Goal: Task Accomplishment & Management: Manage account settings

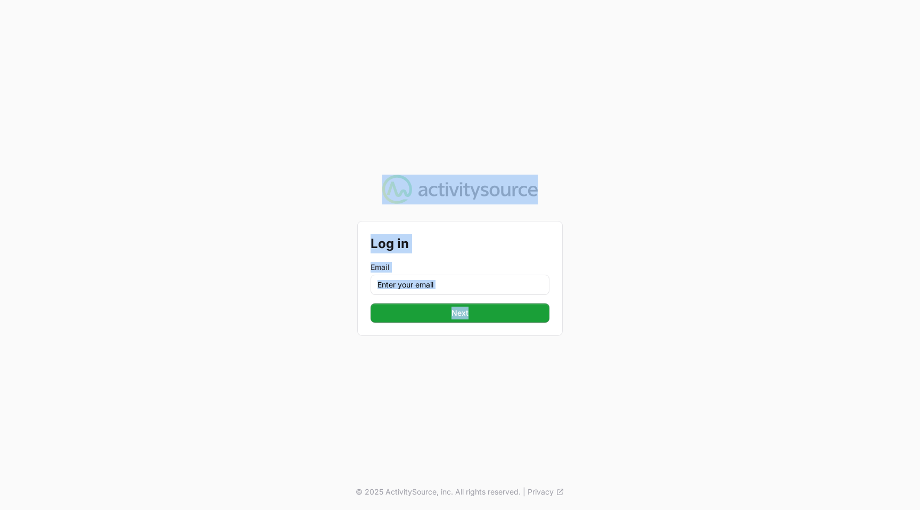
drag, startPoint x: 312, startPoint y: 112, endPoint x: 895, endPoint y: 450, distance: 674.2
click at [895, 450] on div "Log in Email Next © 2025 ActivitySource, inc. All rights reserved. | Privacy" at bounding box center [460, 255] width 920 height 510
click at [730, 263] on div "Log in Email Next © 2025 ActivitySource, inc. All rights reserved. | Privacy" at bounding box center [460, 255] width 920 height 510
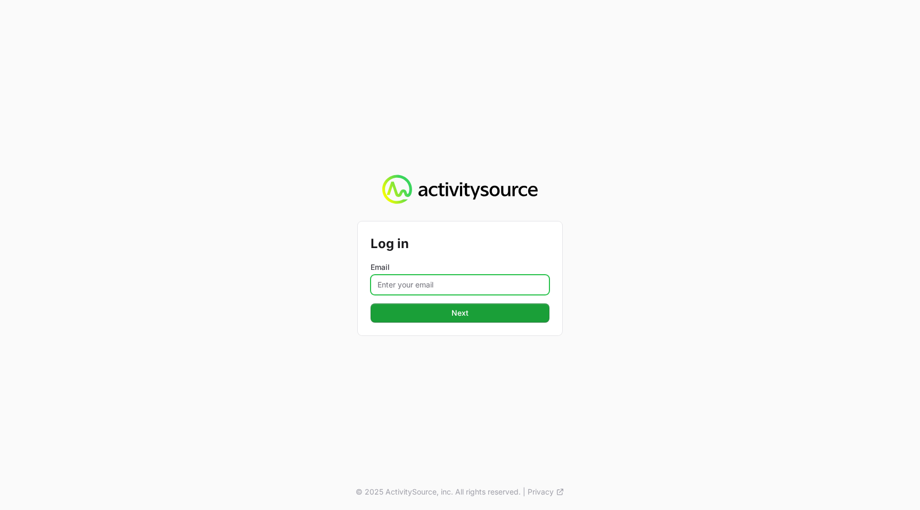
click at [469, 292] on input "Email" at bounding box center [459, 285] width 179 height 20
type input "[EMAIL_ADDRESS][DOMAIN_NAME]"
click at [707, 183] on div "Log in Email [EMAIL_ADDRESS][DOMAIN_NAME] Next © 2025 ActivitySource, inc. All …" at bounding box center [460, 255] width 920 height 510
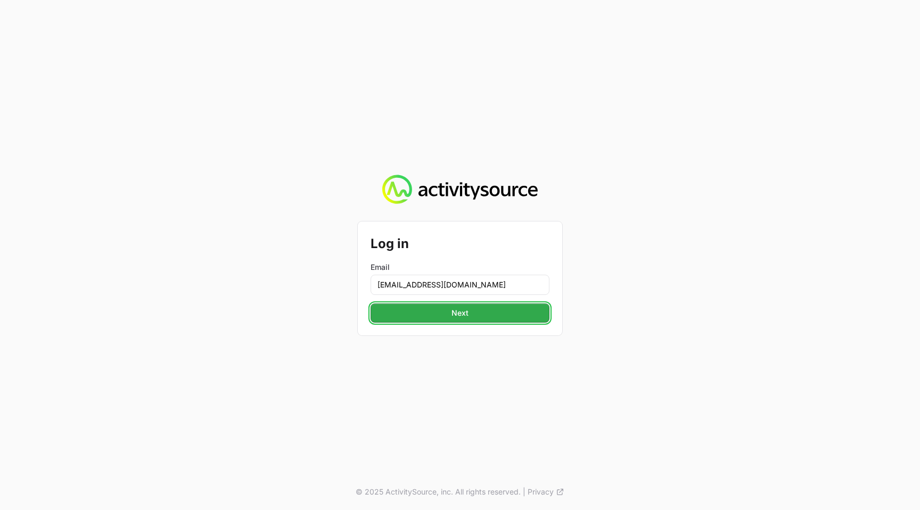
click at [524, 312] on button "Next" at bounding box center [459, 312] width 179 height 19
